Goal: Information Seeking & Learning: Learn about a topic

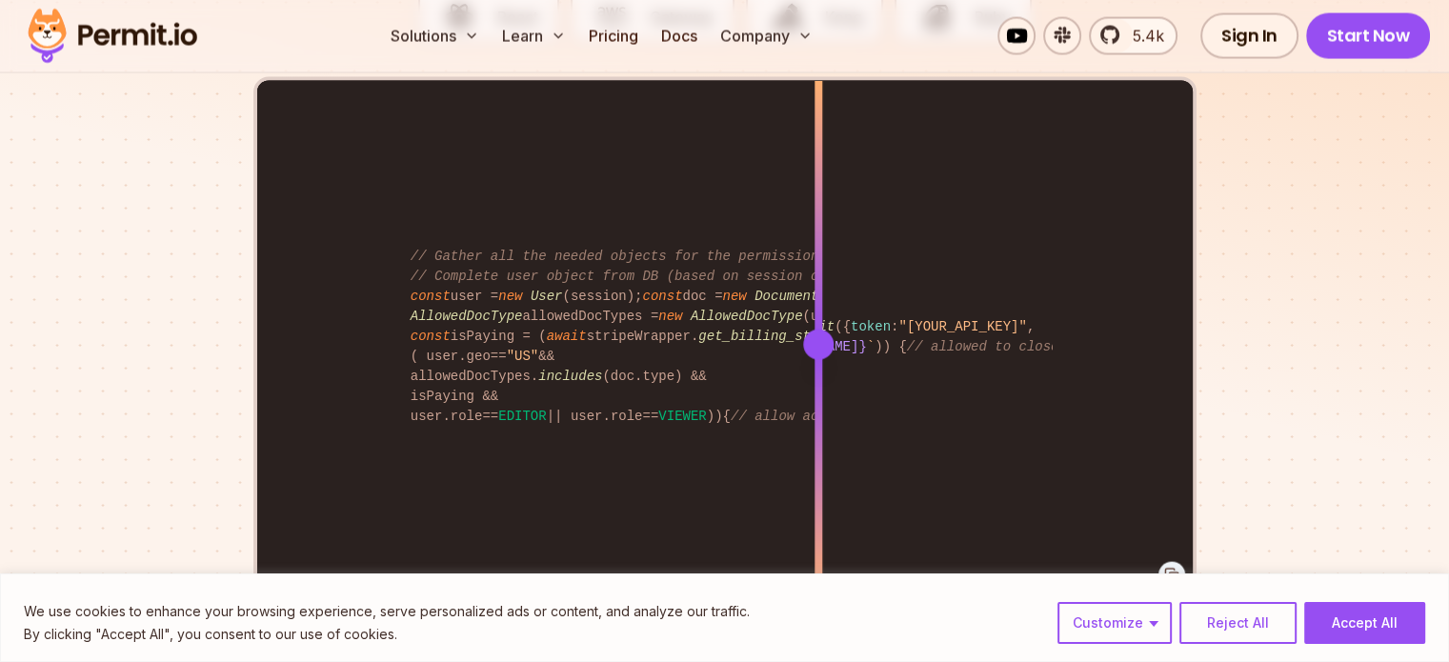
scroll to position [3947, 0]
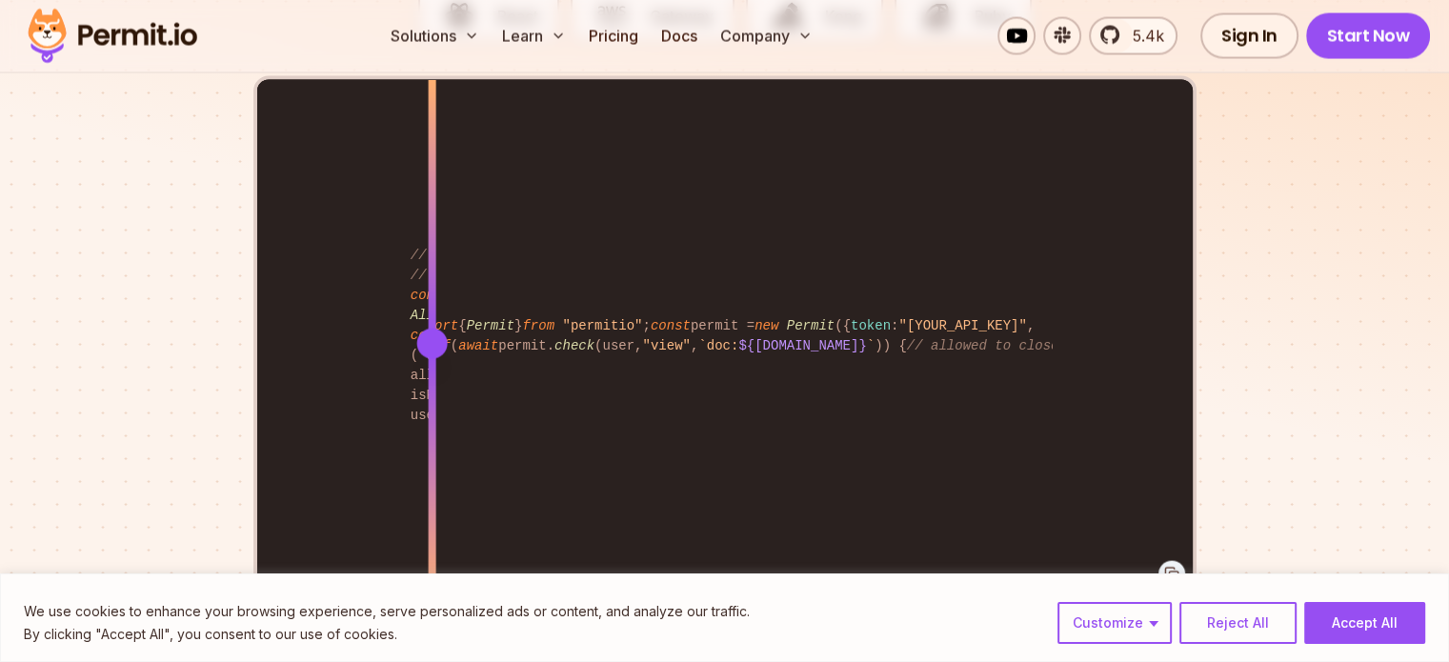
drag, startPoint x: 821, startPoint y: 314, endPoint x: 446, endPoint y: 190, distance: 395.4
click at [435, 190] on div at bounding box center [432, 343] width 8 height 526
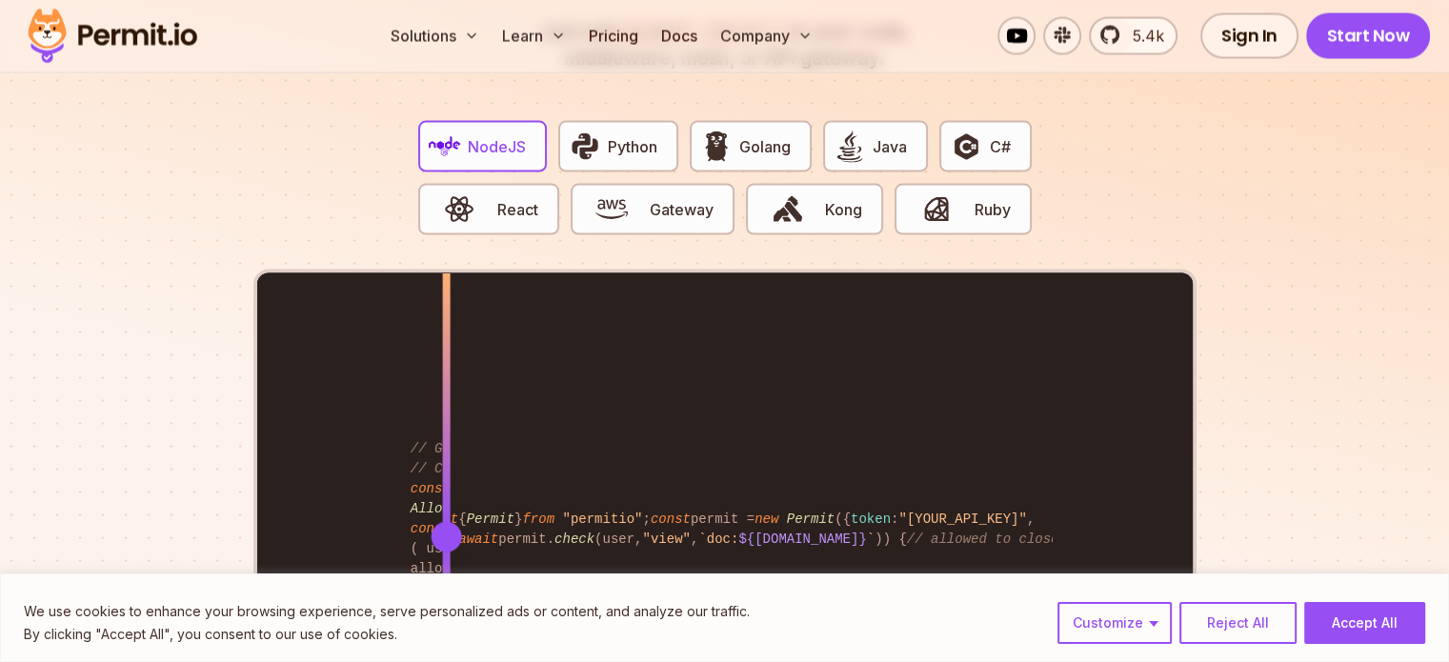
scroll to position [3753, 0]
click at [610, 136] on span "Python" at bounding box center [633, 147] width 50 height 23
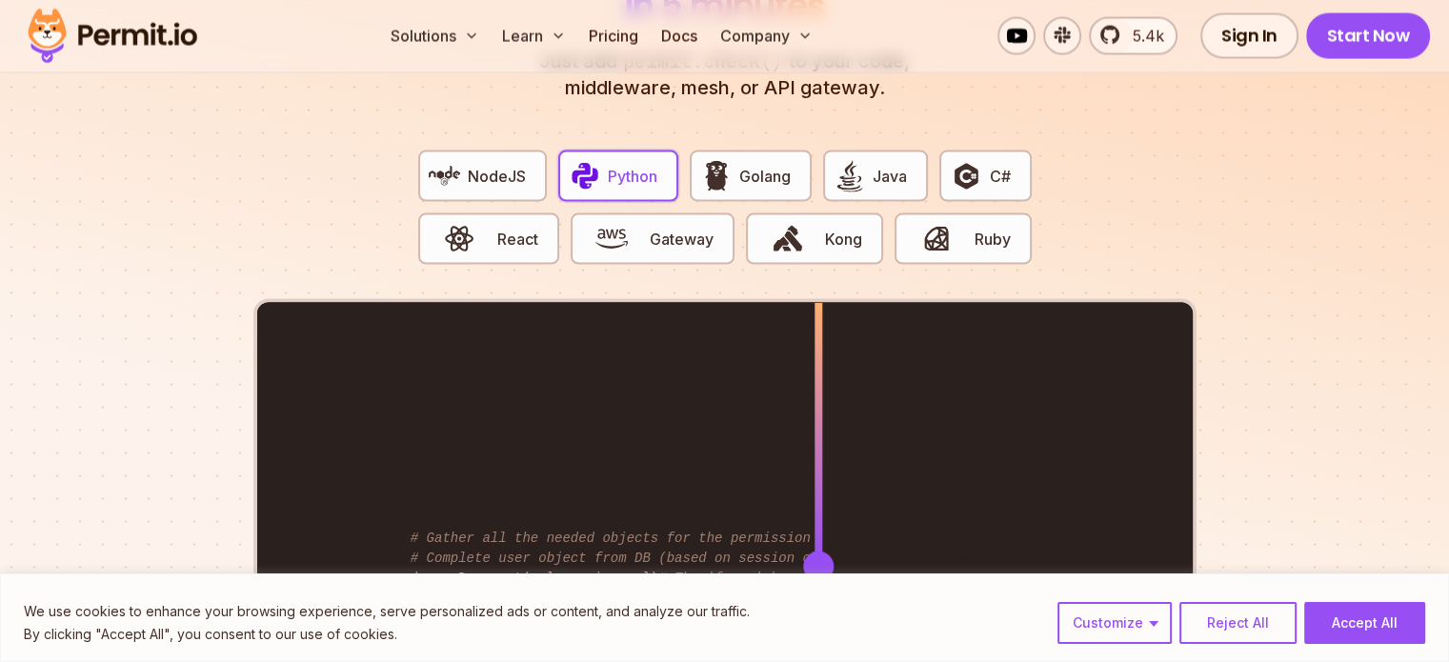
scroll to position [3725, 0]
click at [873, 164] on span "Java" at bounding box center [890, 175] width 34 height 23
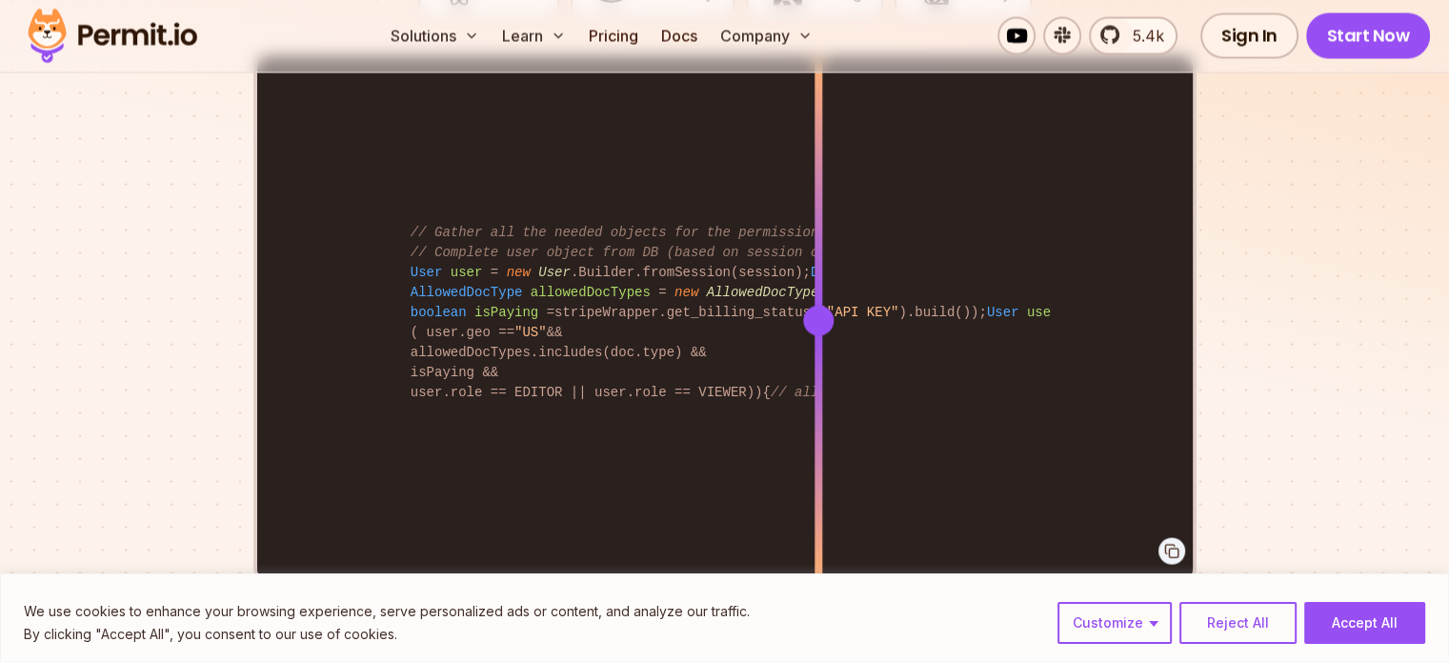
scroll to position [3975, 0]
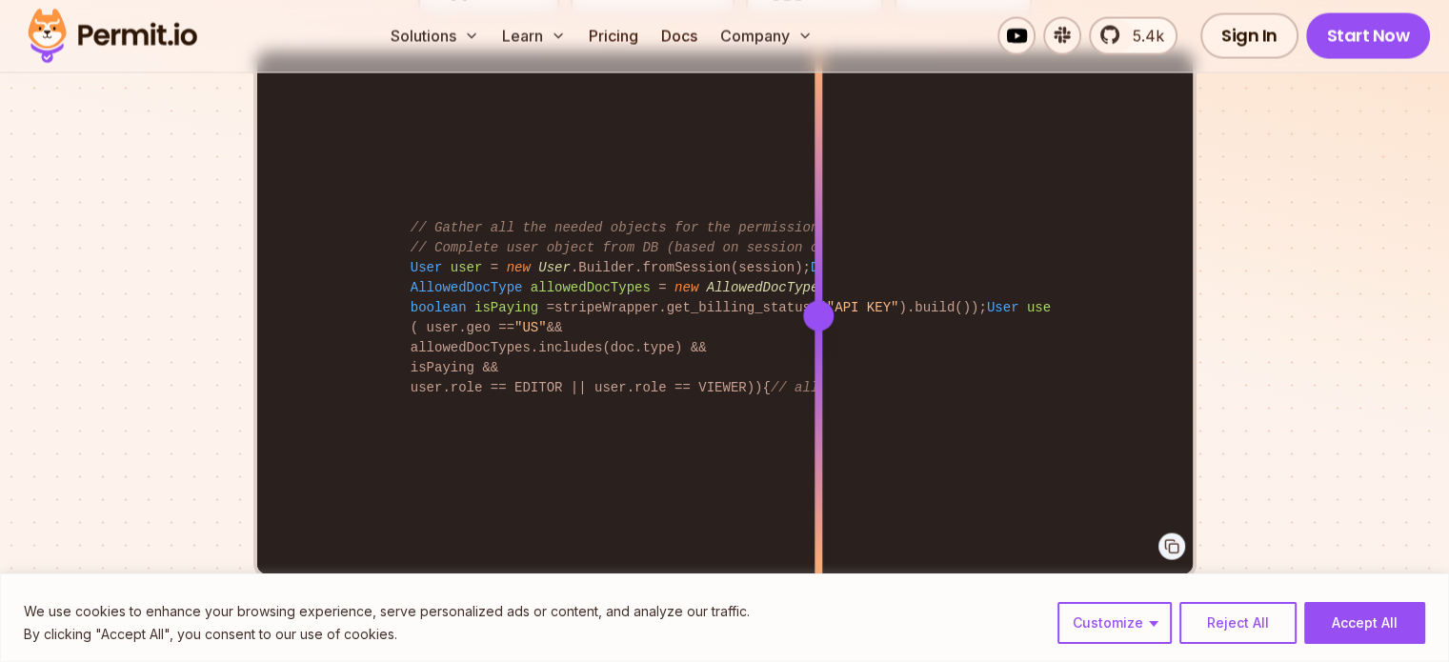
click at [815, 340] on div at bounding box center [819, 447] width 8 height 263
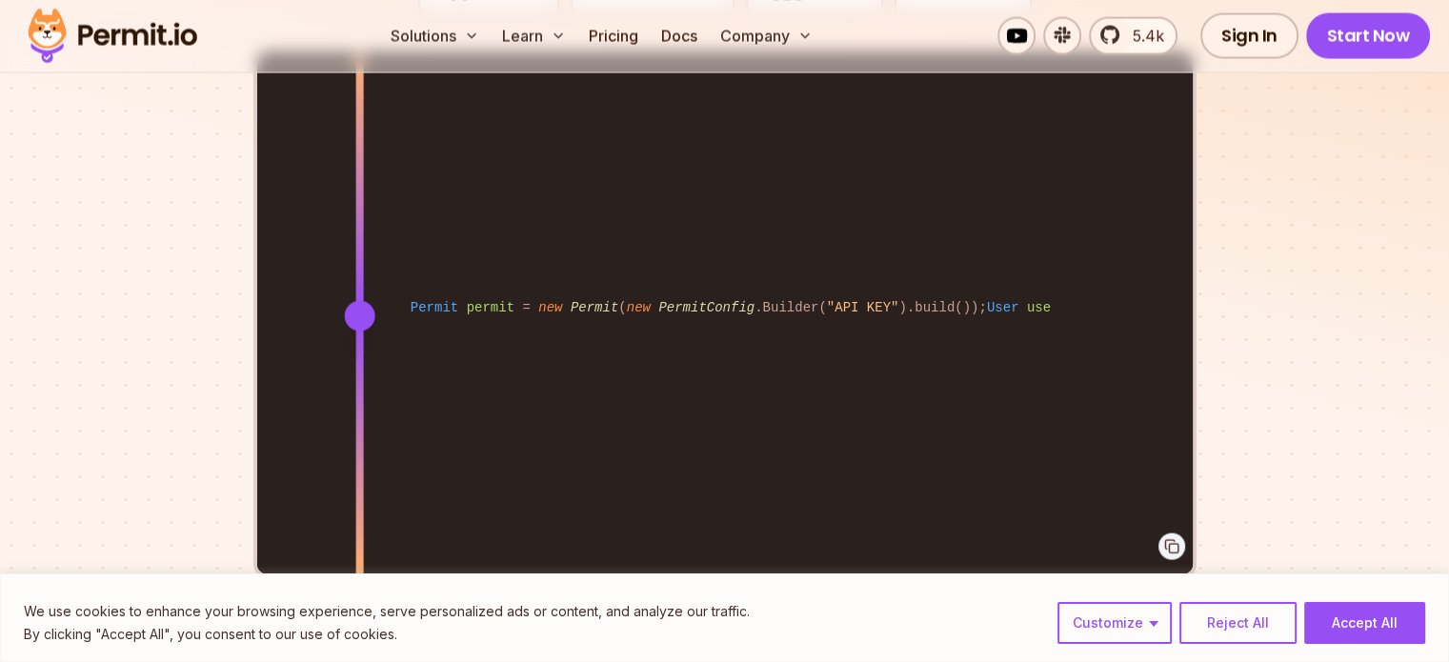
drag, startPoint x: 815, startPoint y: 340, endPoint x: 359, endPoint y: 385, distance: 457.7
click at [359, 385] on div at bounding box center [359, 447] width 8 height 263
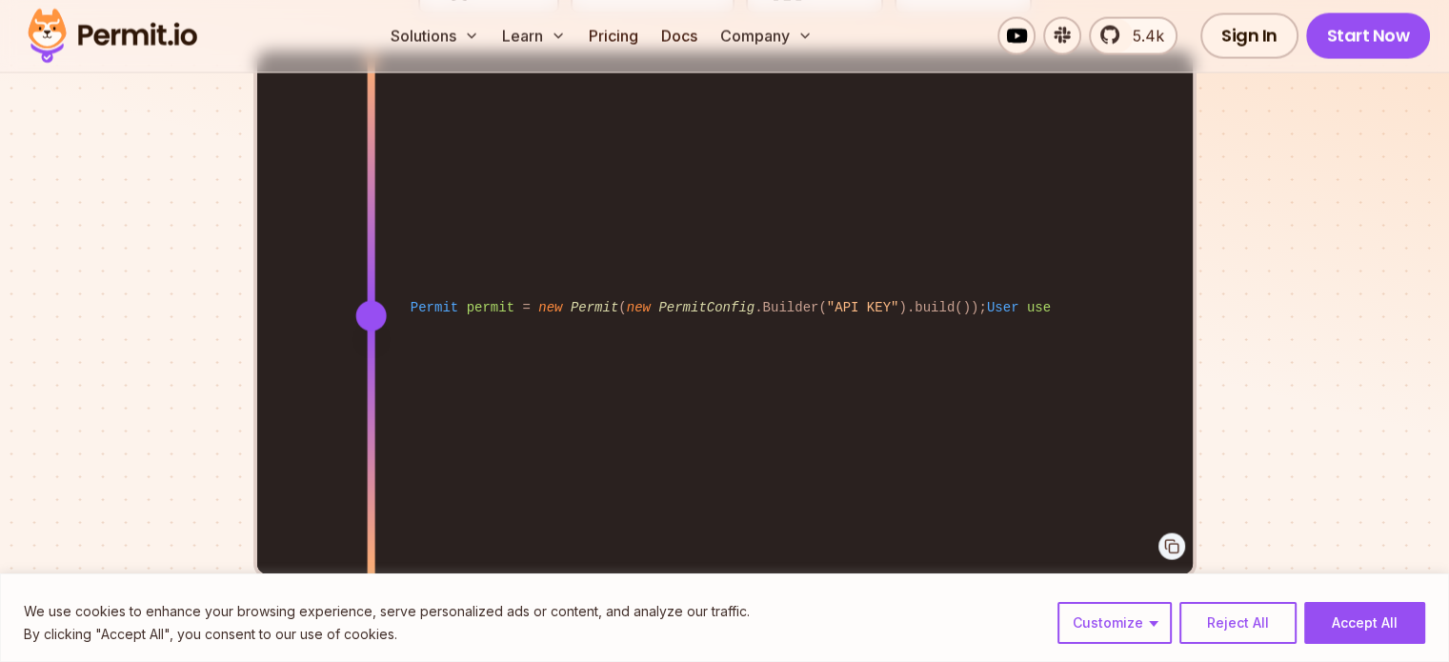
drag, startPoint x: 359, startPoint y: 290, endPoint x: 371, endPoint y: 323, distance: 35.3
click at [371, 323] on div at bounding box center [371, 315] width 8 height 526
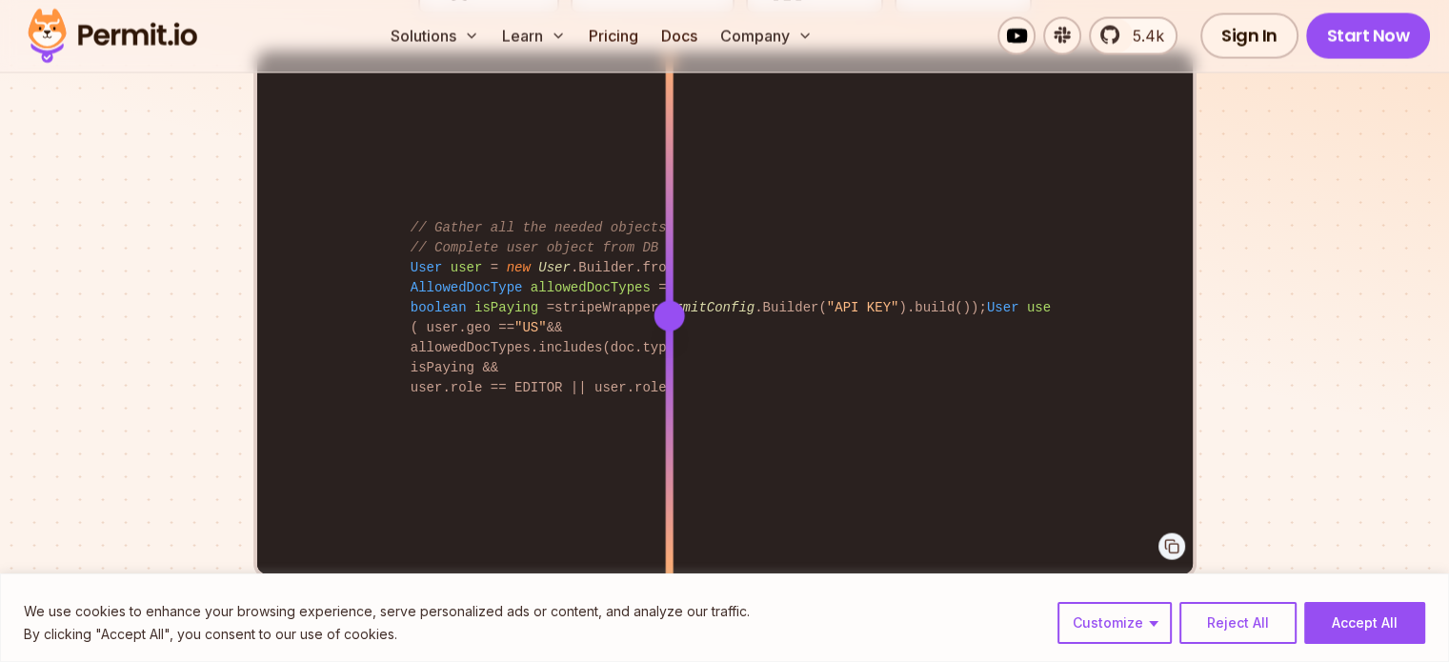
drag, startPoint x: 371, startPoint y: 285, endPoint x: 669, endPoint y: 300, distance: 298.7
click at [669, 301] on div at bounding box center [669, 316] width 30 height 30
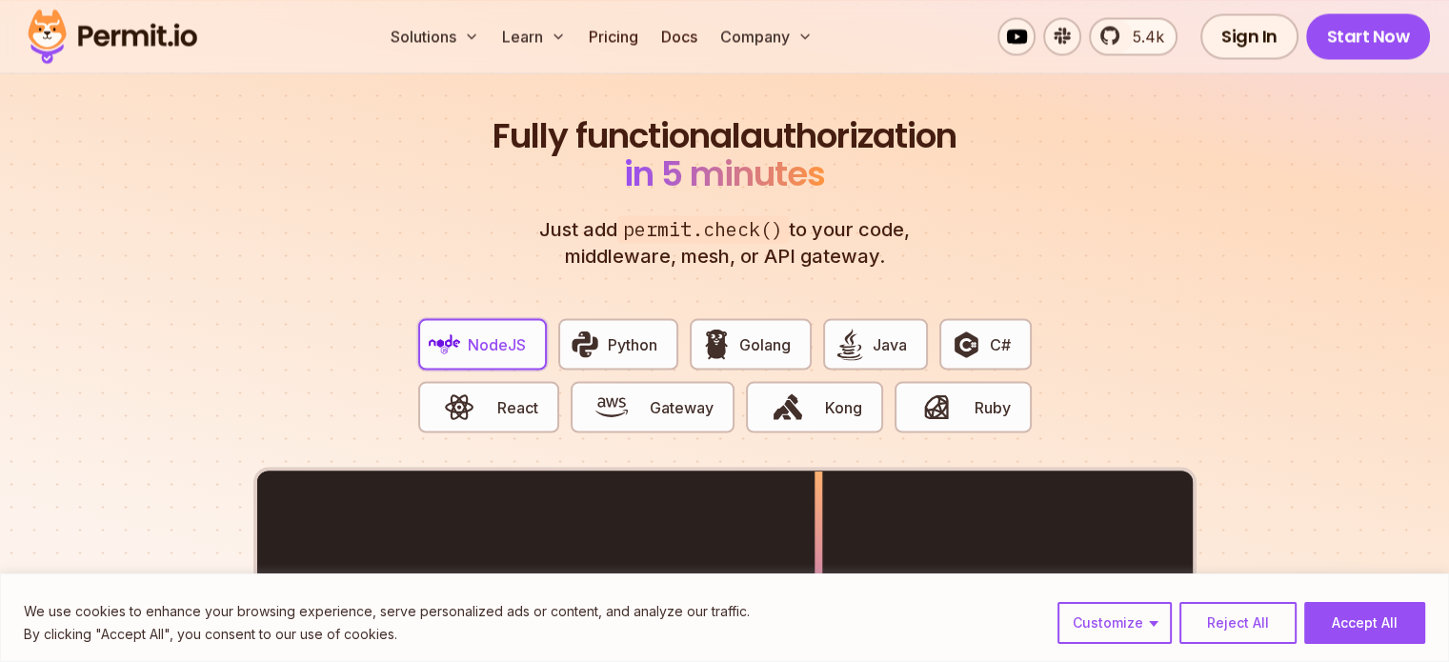
scroll to position [3546, 0]
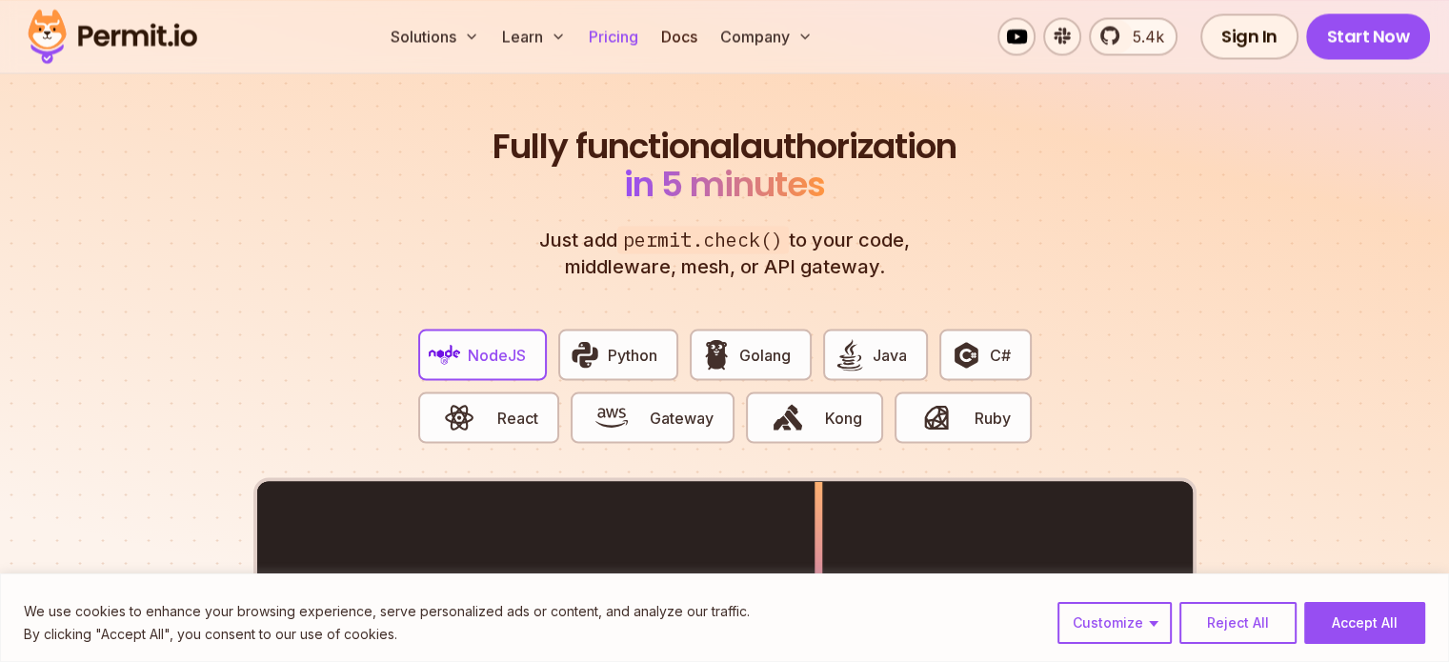
click at [646, 35] on link "Pricing" at bounding box center [613, 36] width 65 height 38
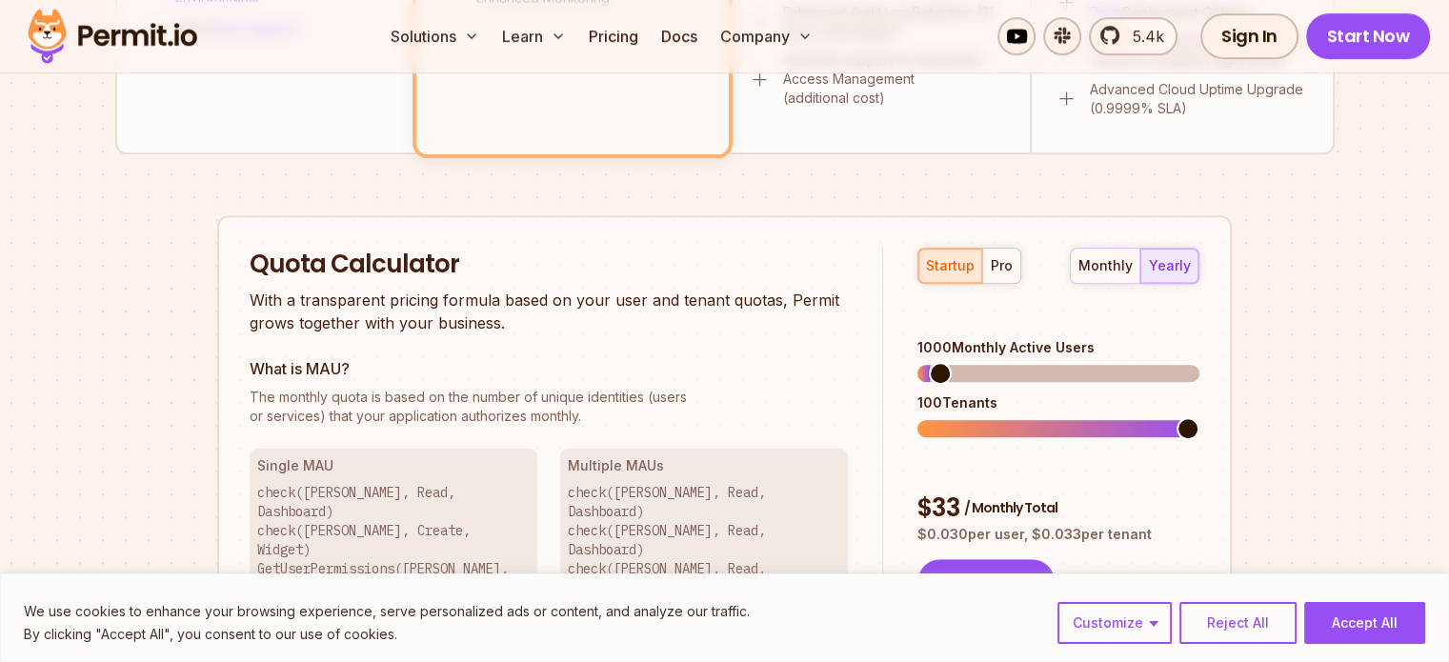
scroll to position [1159, 0]
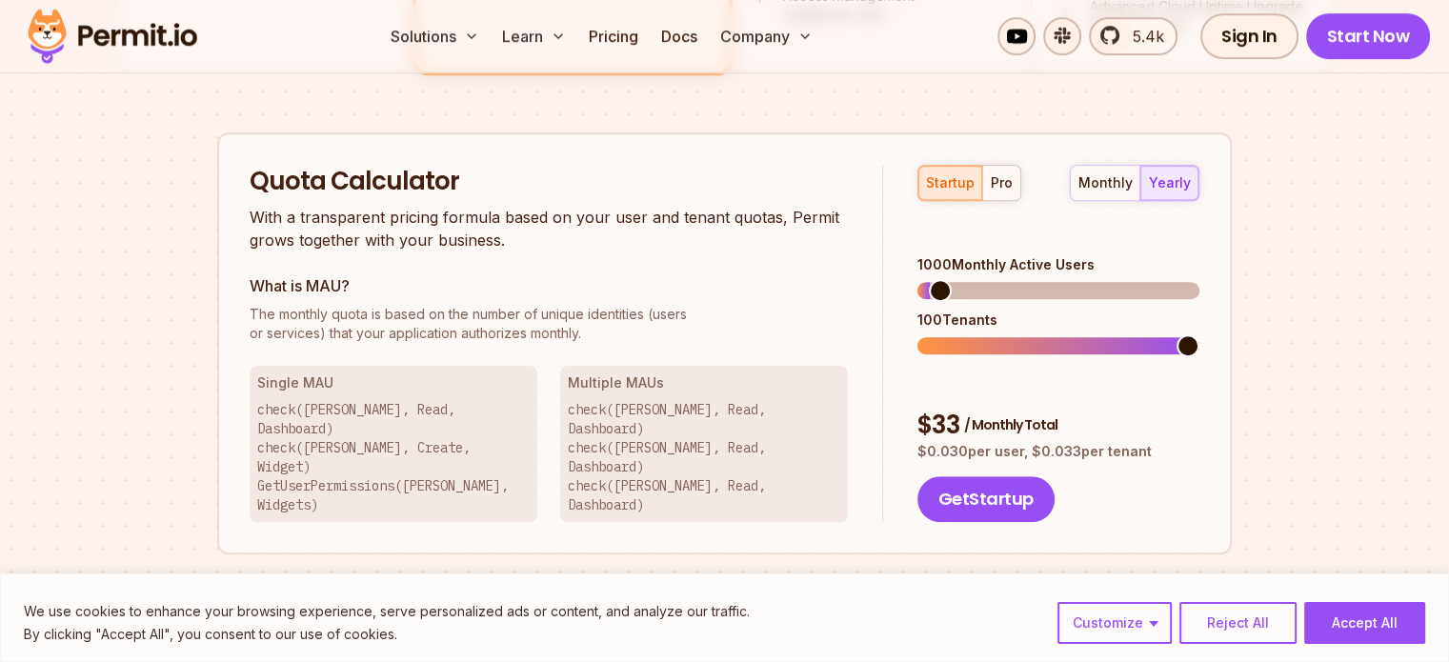
click at [971, 311] on div "100 Tenants" at bounding box center [1059, 320] width 282 height 19
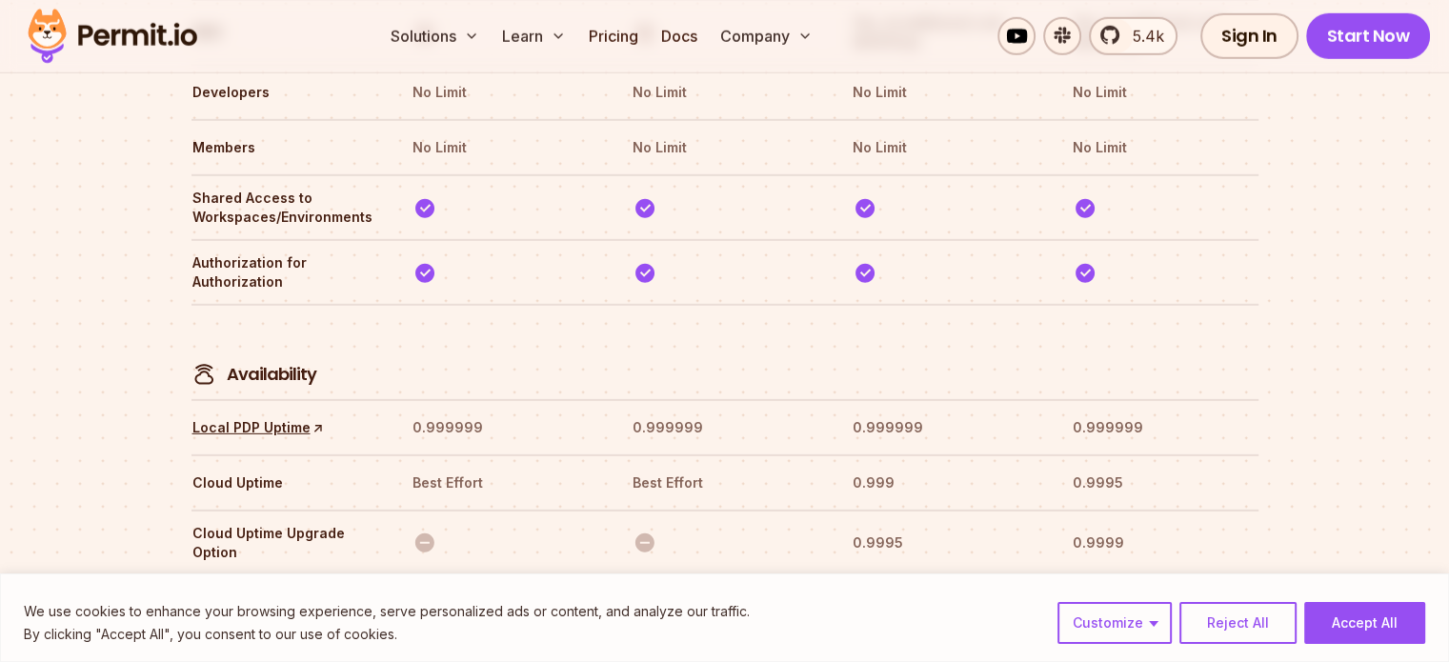
scroll to position [5857, 0]
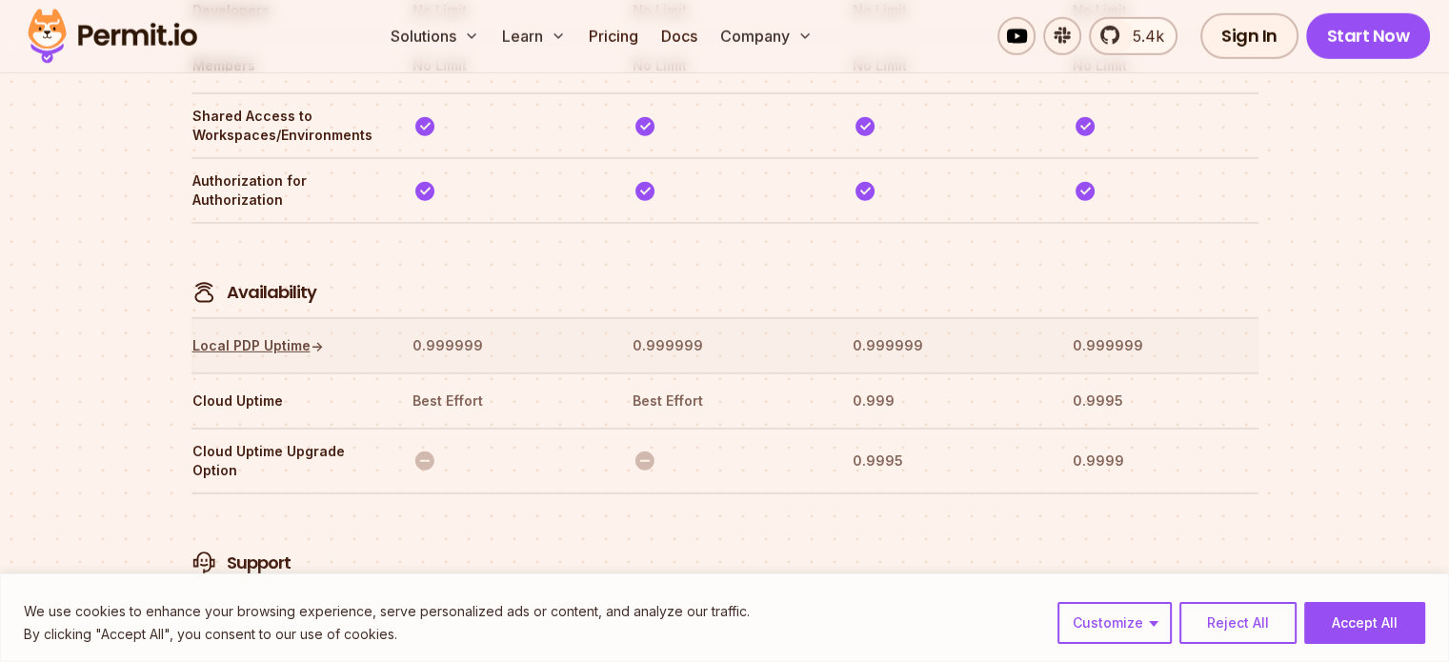
click at [213, 336] on link "Local PDP Uptime ↑" at bounding box center [258, 345] width 132 height 19
